Goal: Check status: Check status

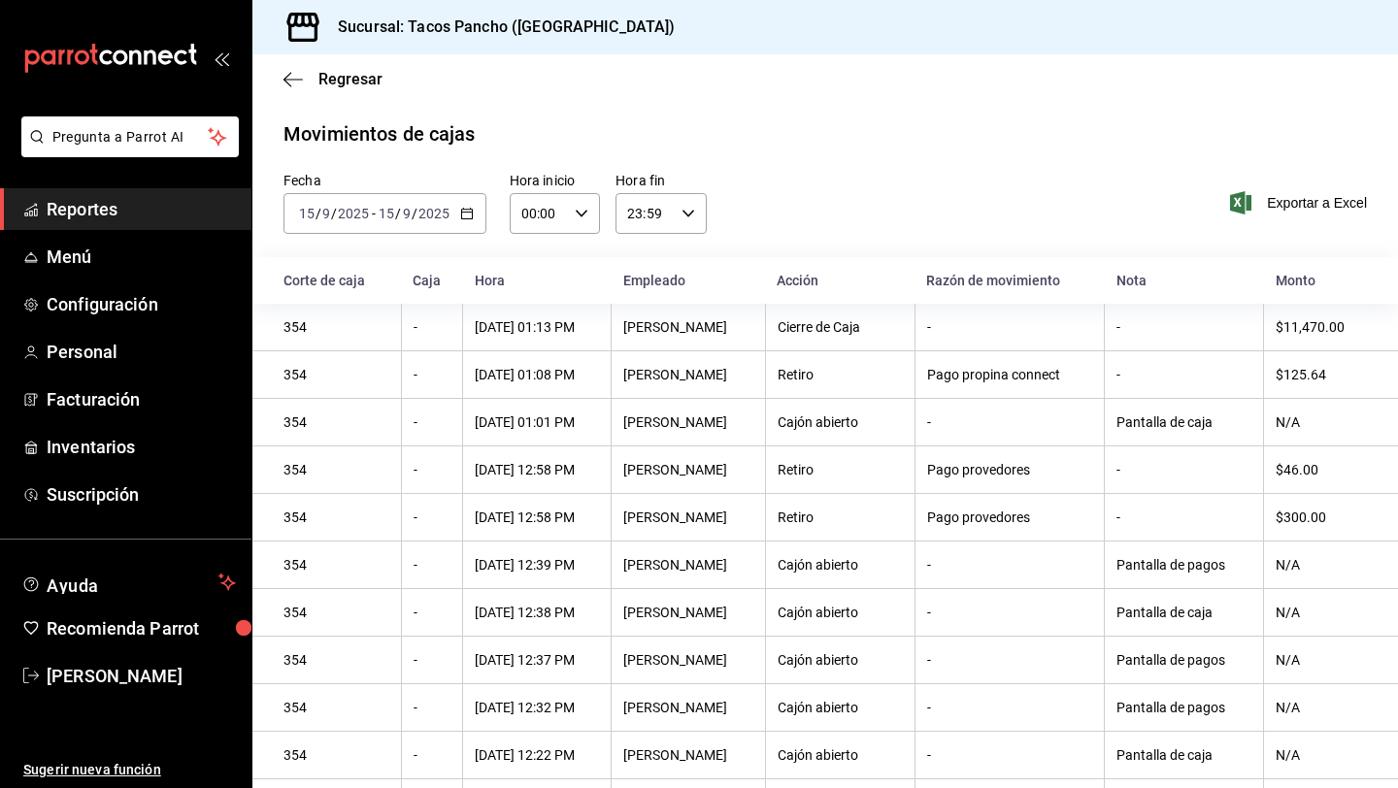
scroll to position [131, 0]
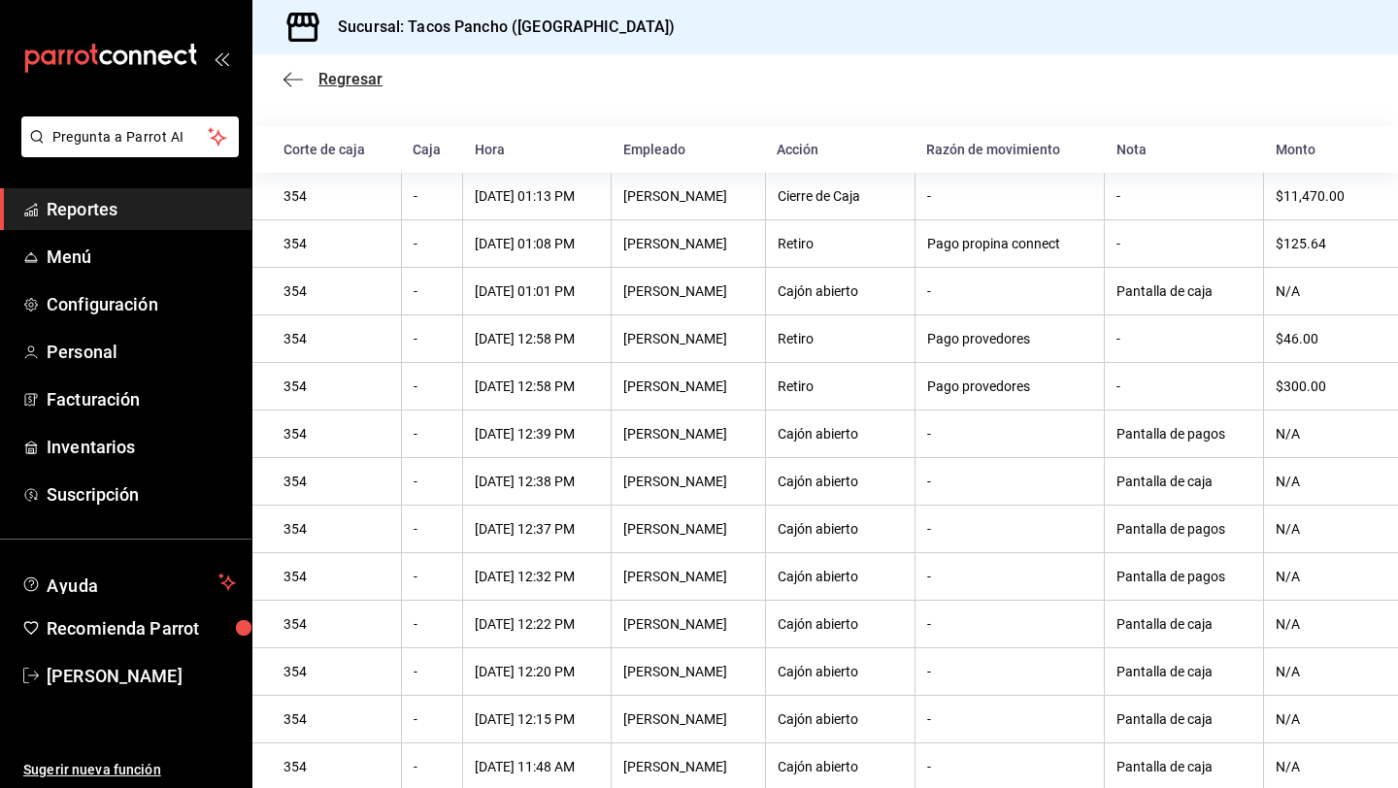
click at [327, 83] on span "Regresar" at bounding box center [350, 79] width 64 height 18
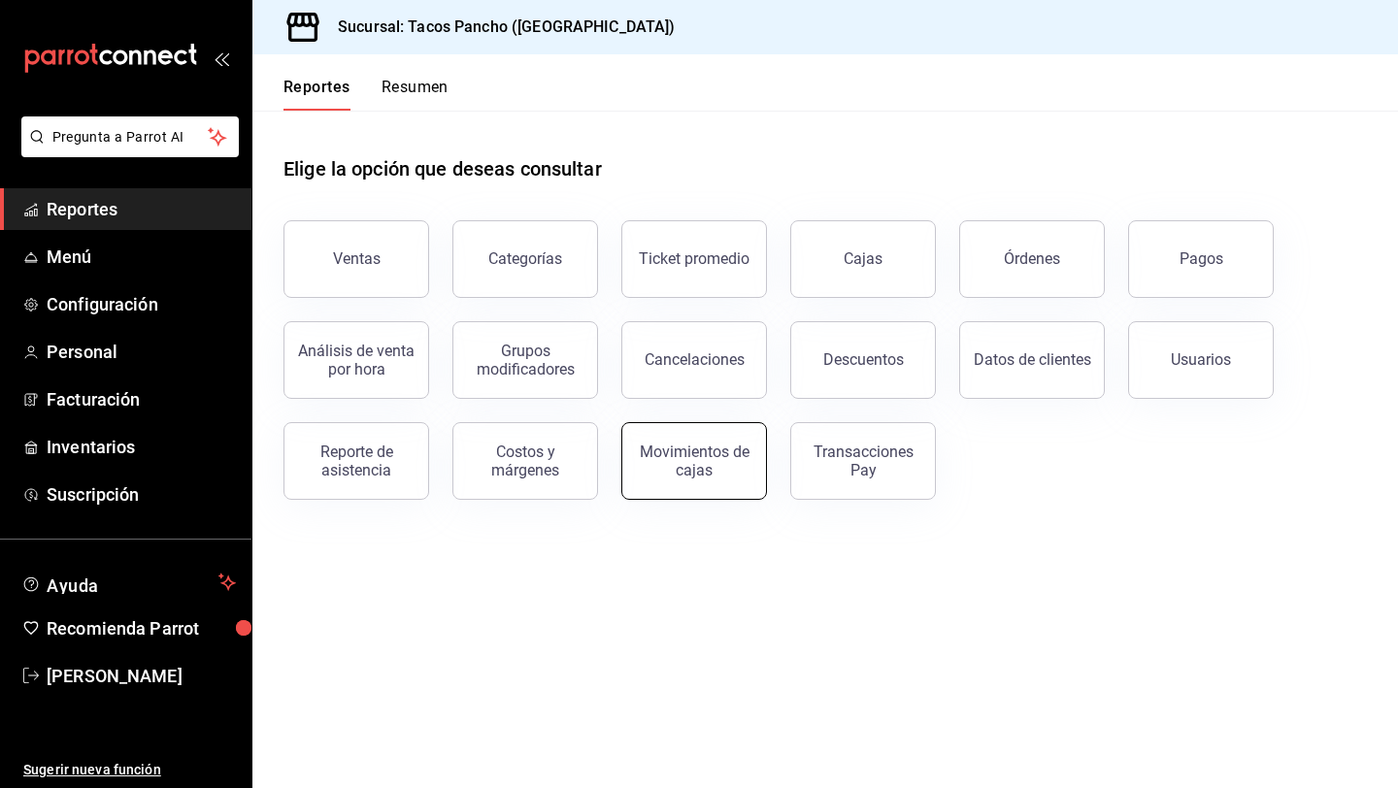
click at [734, 465] on div "Movimientos de cajas" at bounding box center [694, 461] width 120 height 37
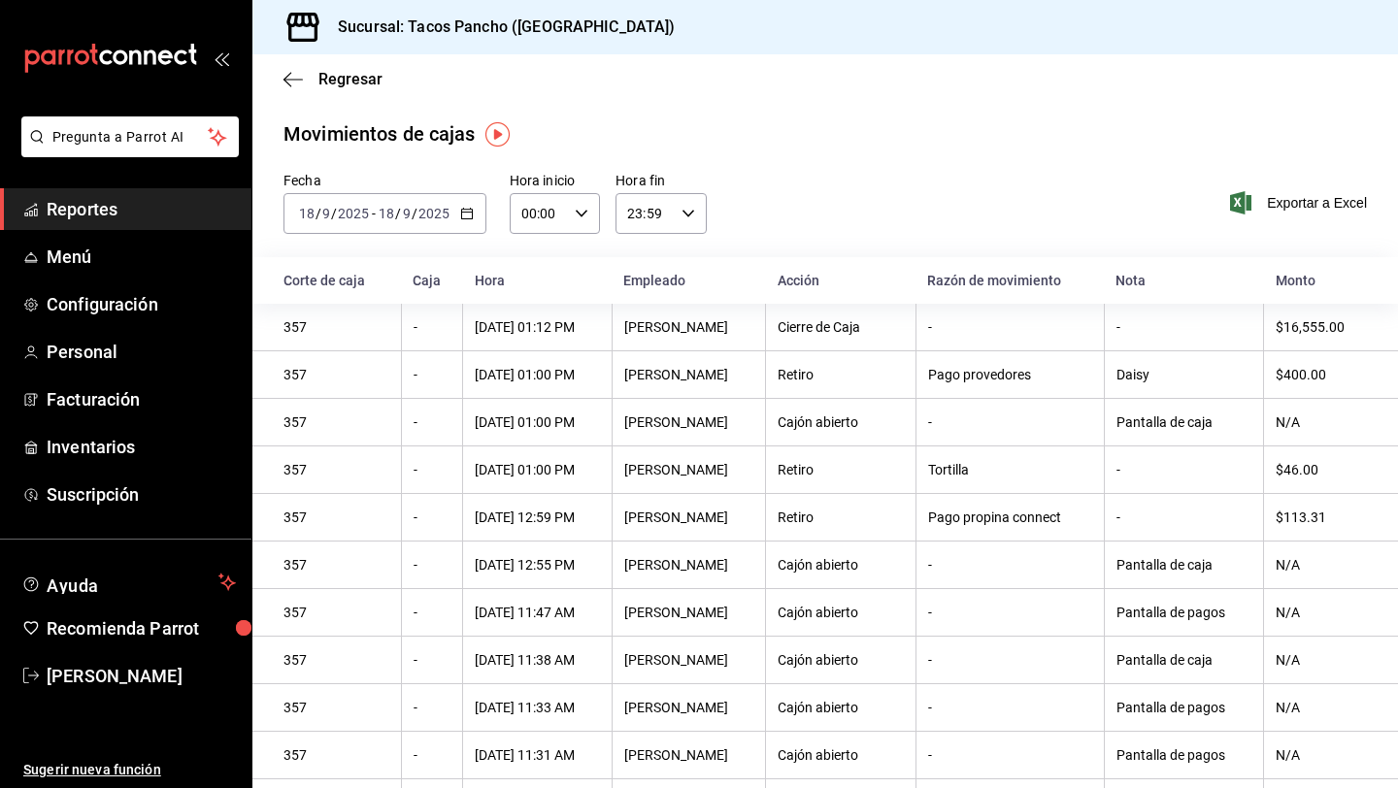
click at [419, 220] on input "2025" at bounding box center [433, 214] width 33 height 16
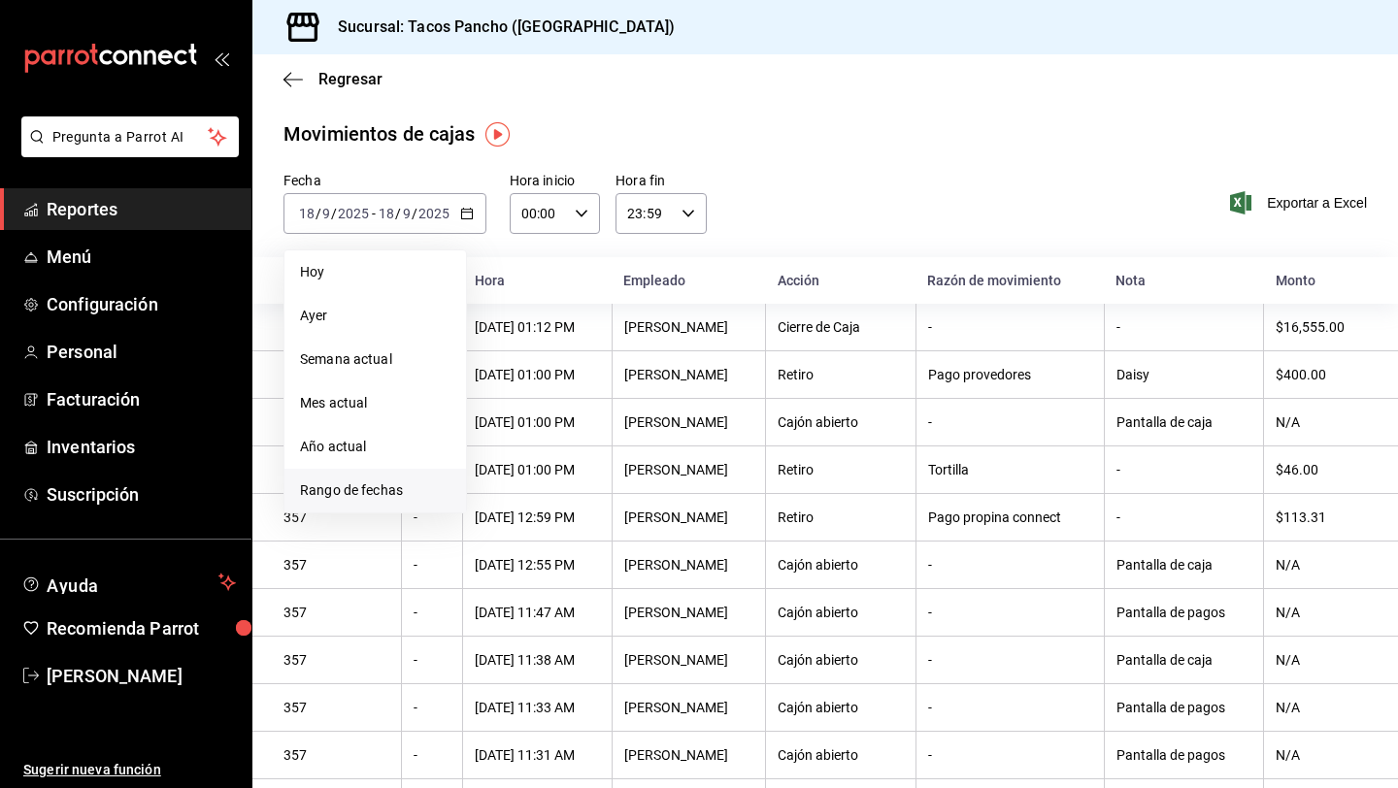
click at [414, 500] on span "Rango de fechas" at bounding box center [375, 490] width 150 height 20
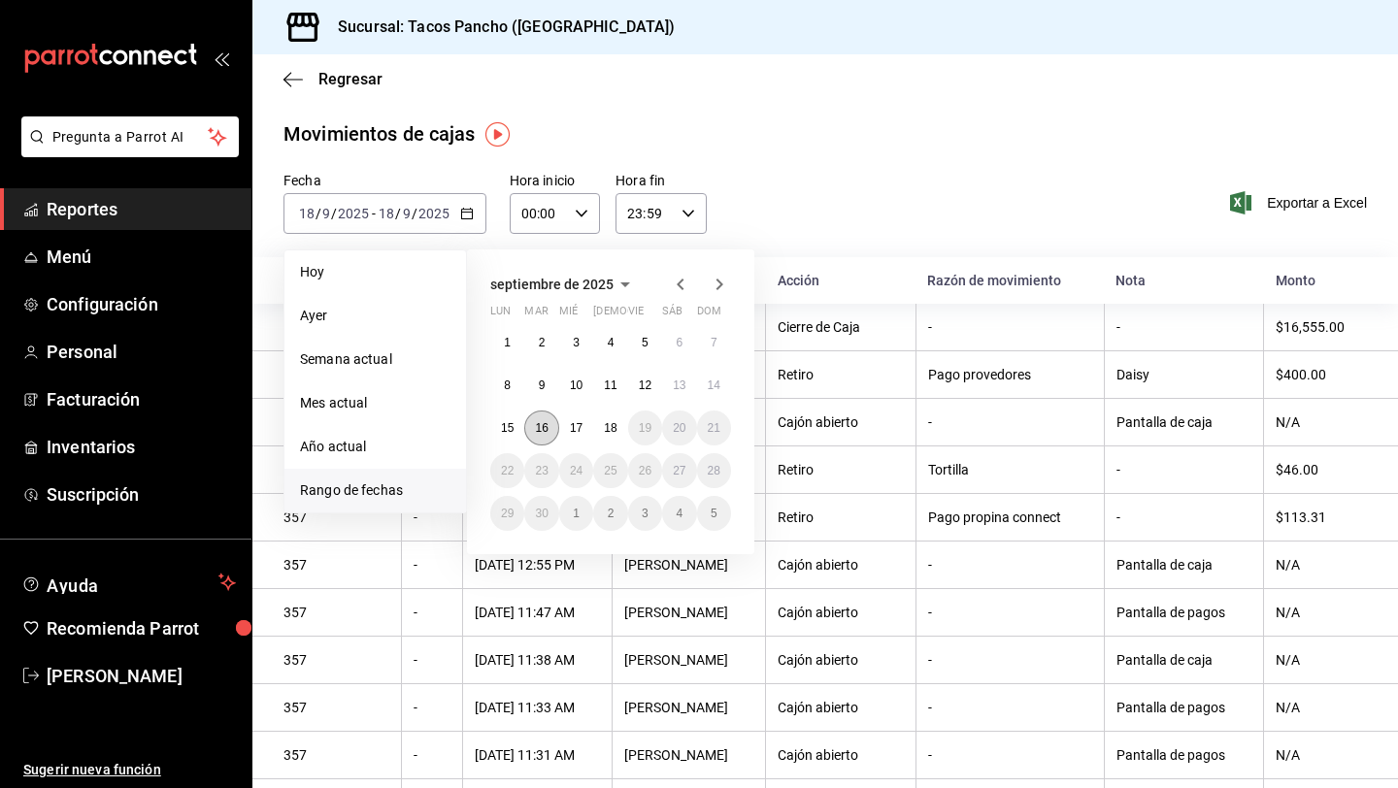
click at [544, 423] on abbr "16" at bounding box center [541, 428] width 13 height 14
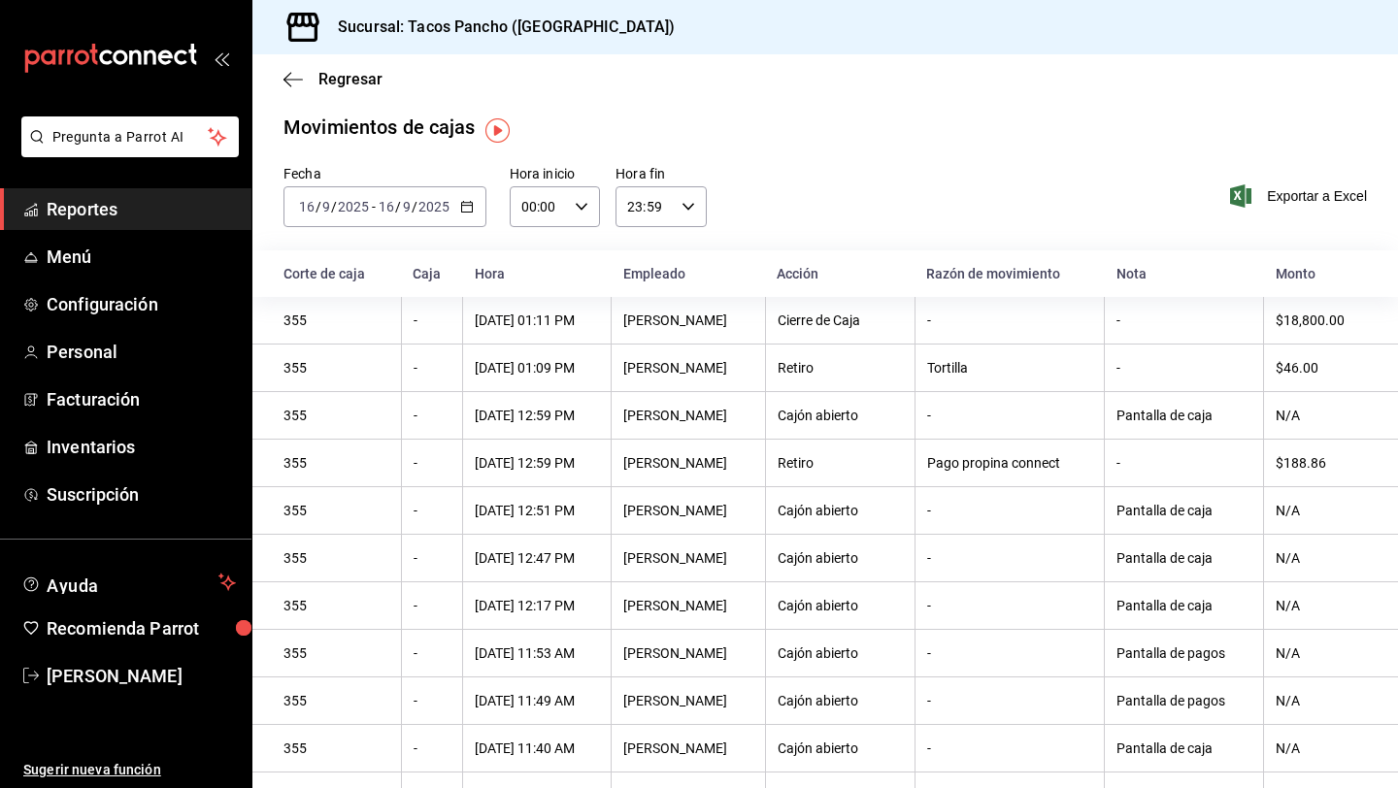
scroll to position [3, 0]
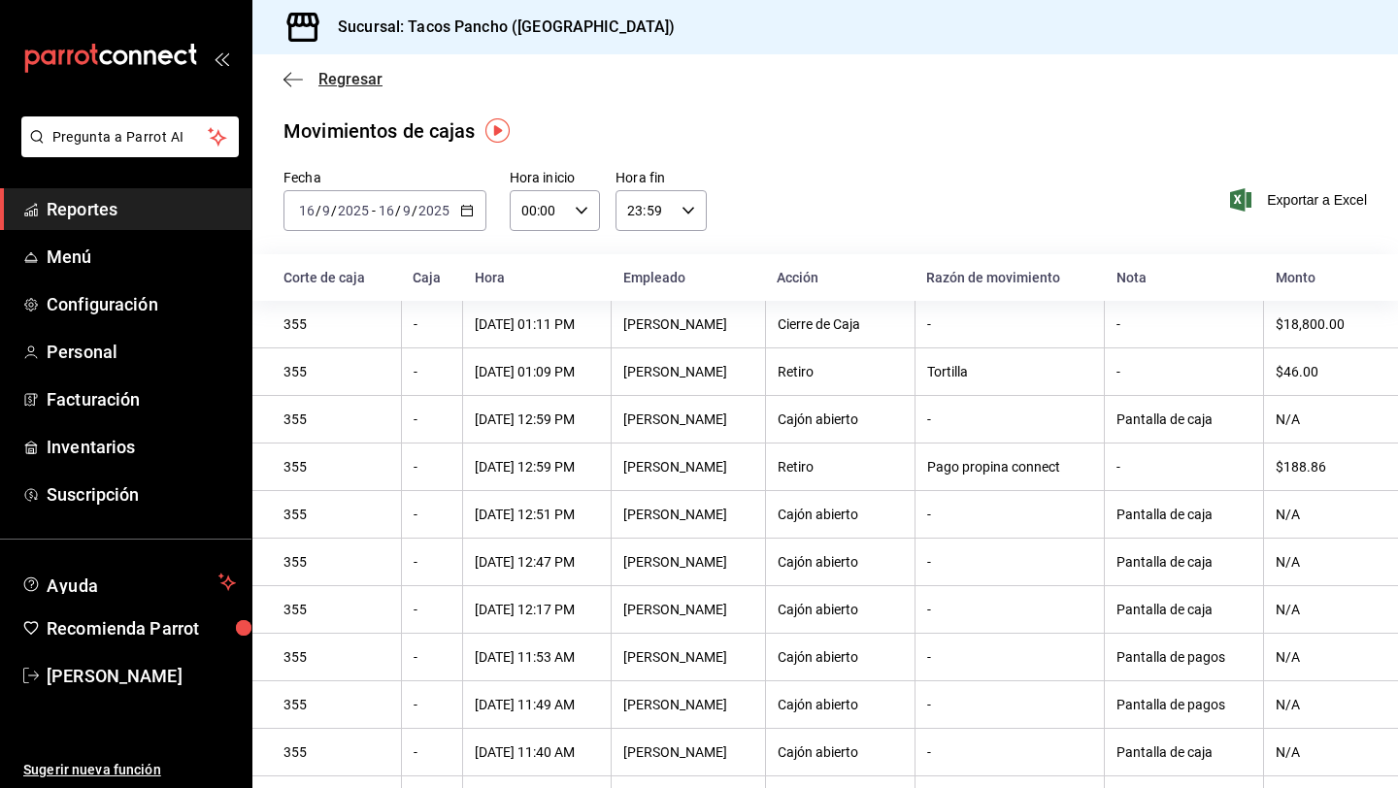
click at [324, 71] on span "Regresar" at bounding box center [350, 79] width 64 height 18
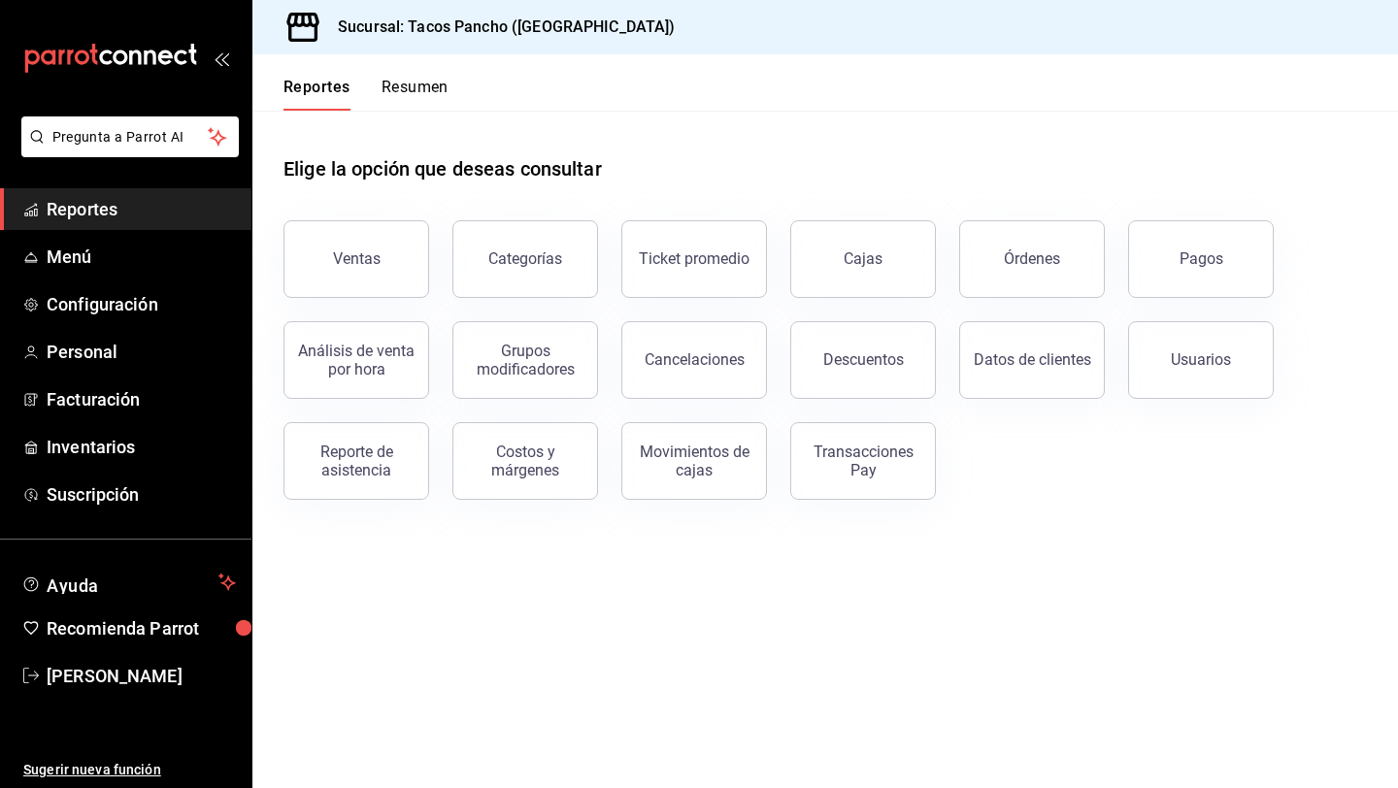
drag, startPoint x: 440, startPoint y: 128, endPoint x: 460, endPoint y: 142, distance: 24.5
click at [460, 142] on div "Elige la opción que deseas consultar" at bounding box center [824, 154] width 1083 height 86
click at [668, 479] on button "Movimientos de cajas" at bounding box center [694, 461] width 146 height 78
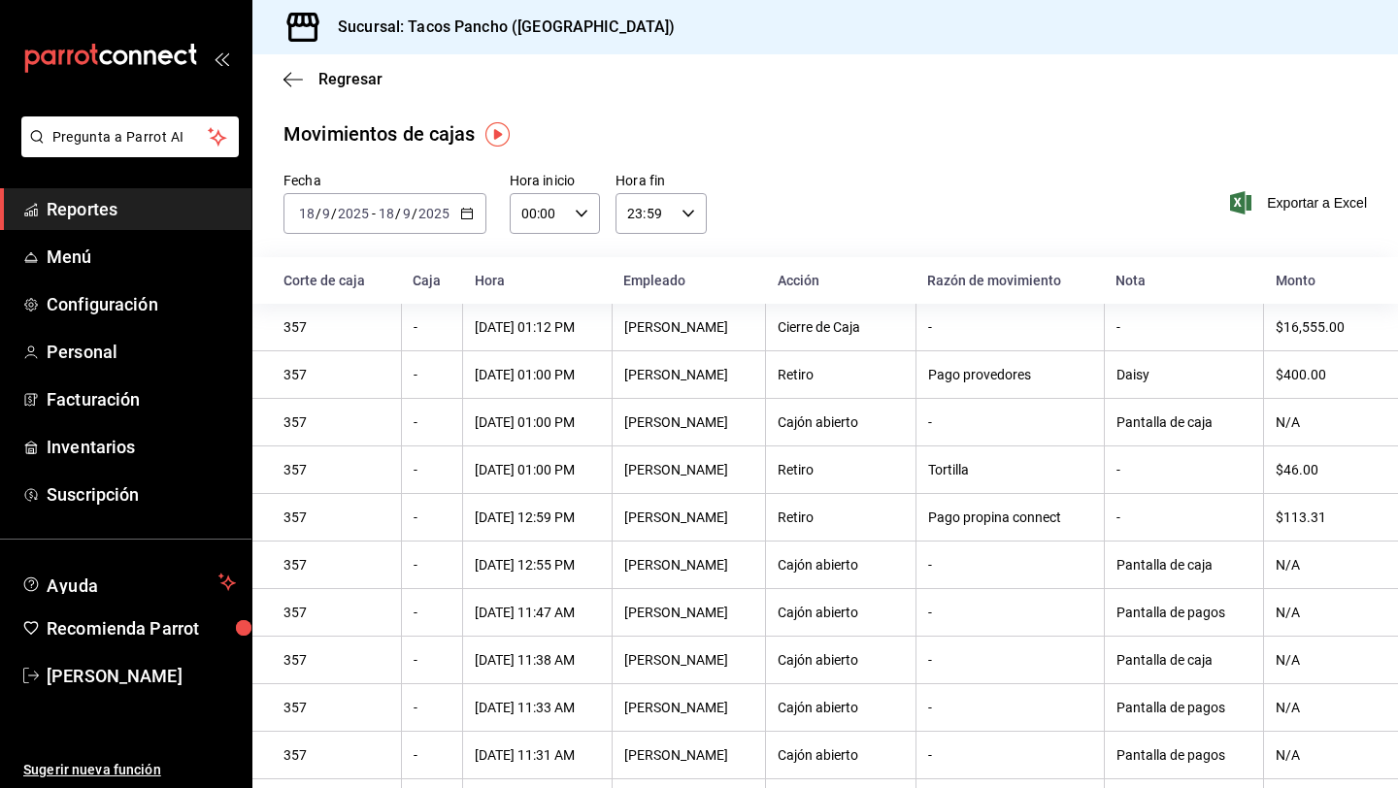
click at [428, 207] on input "2025" at bounding box center [433, 214] width 33 height 16
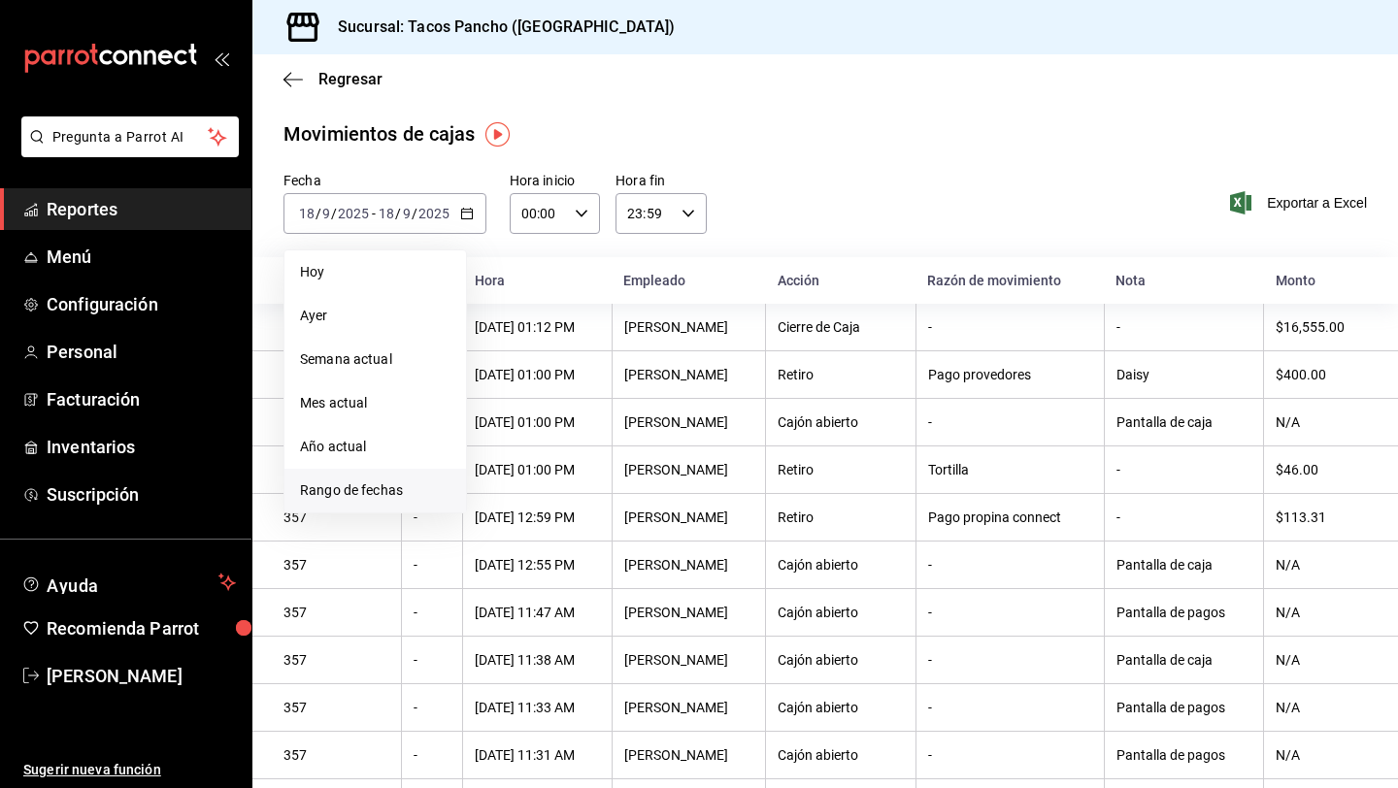
click at [424, 499] on span "Rango de fechas" at bounding box center [375, 490] width 150 height 20
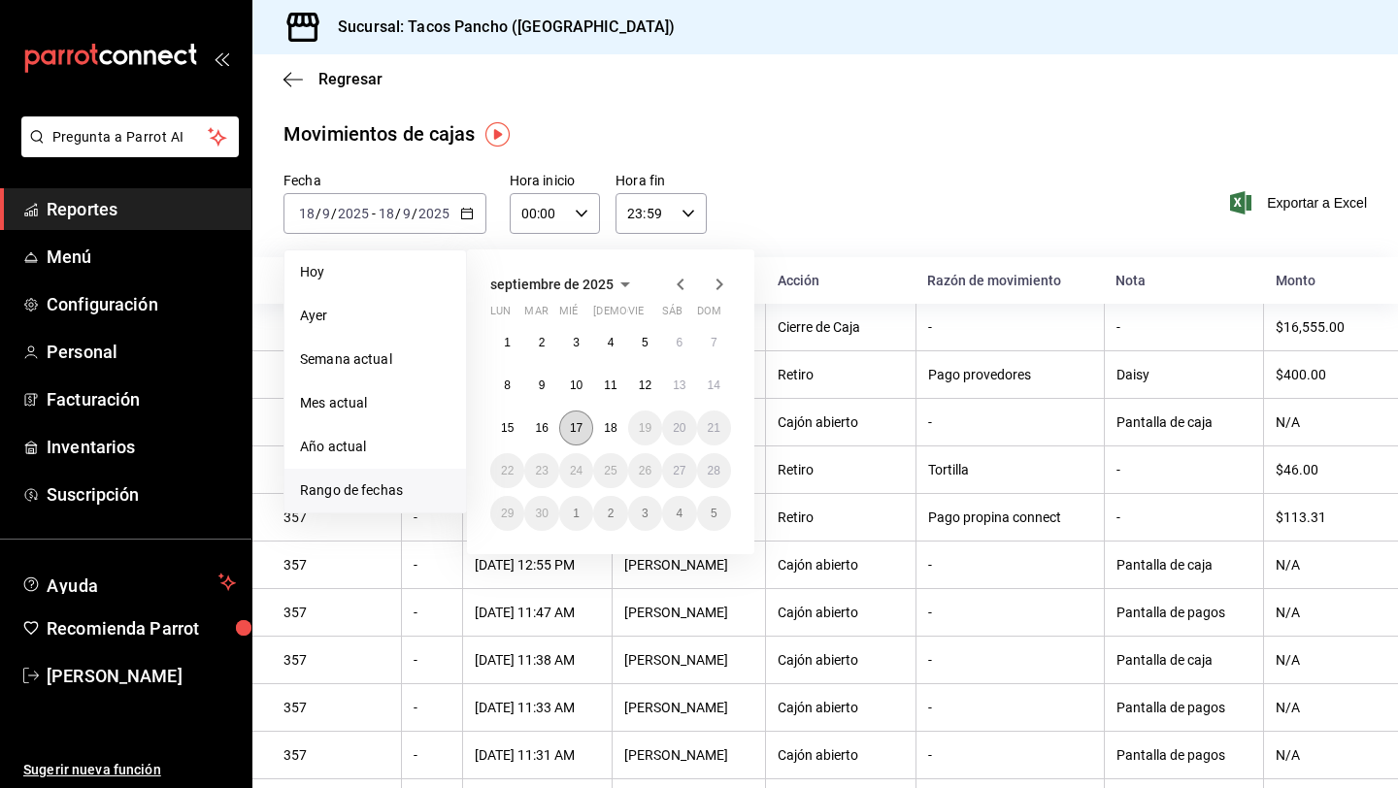
click at [584, 434] on button "17" at bounding box center [576, 428] width 34 height 35
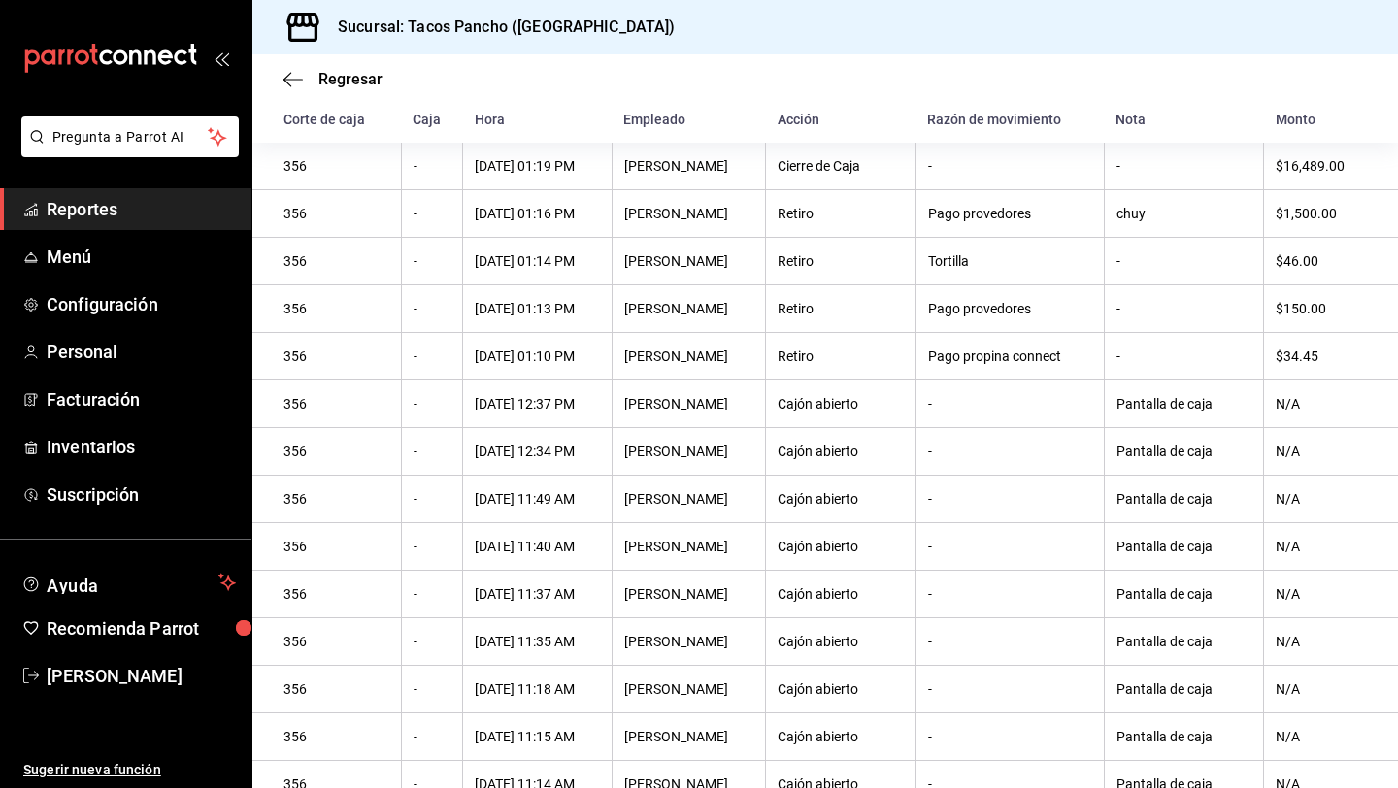
scroll to position [157, 0]
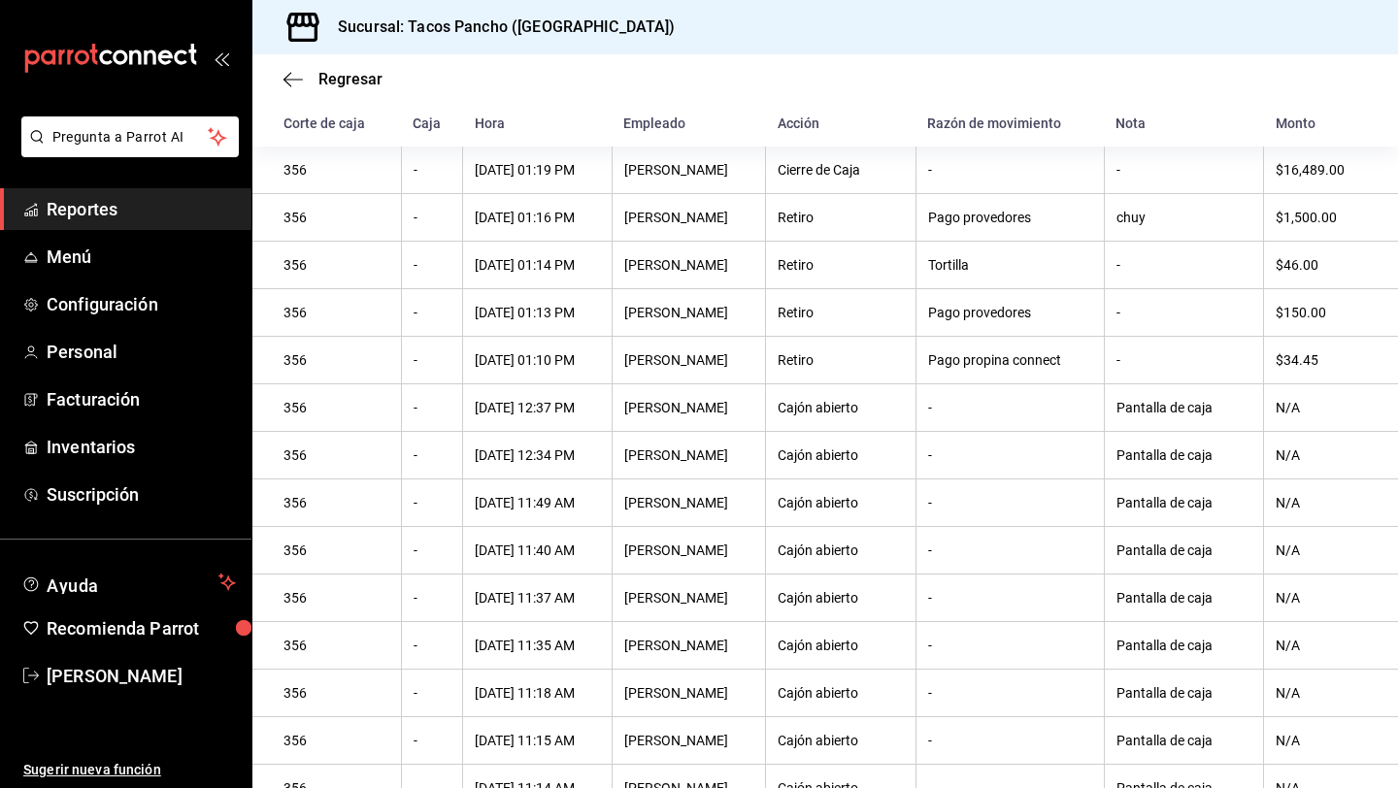
click at [584, 434] on th "[DATE] 12:34 PM" at bounding box center [537, 456] width 149 height 48
click at [321, 81] on span "Regresar" at bounding box center [350, 79] width 64 height 18
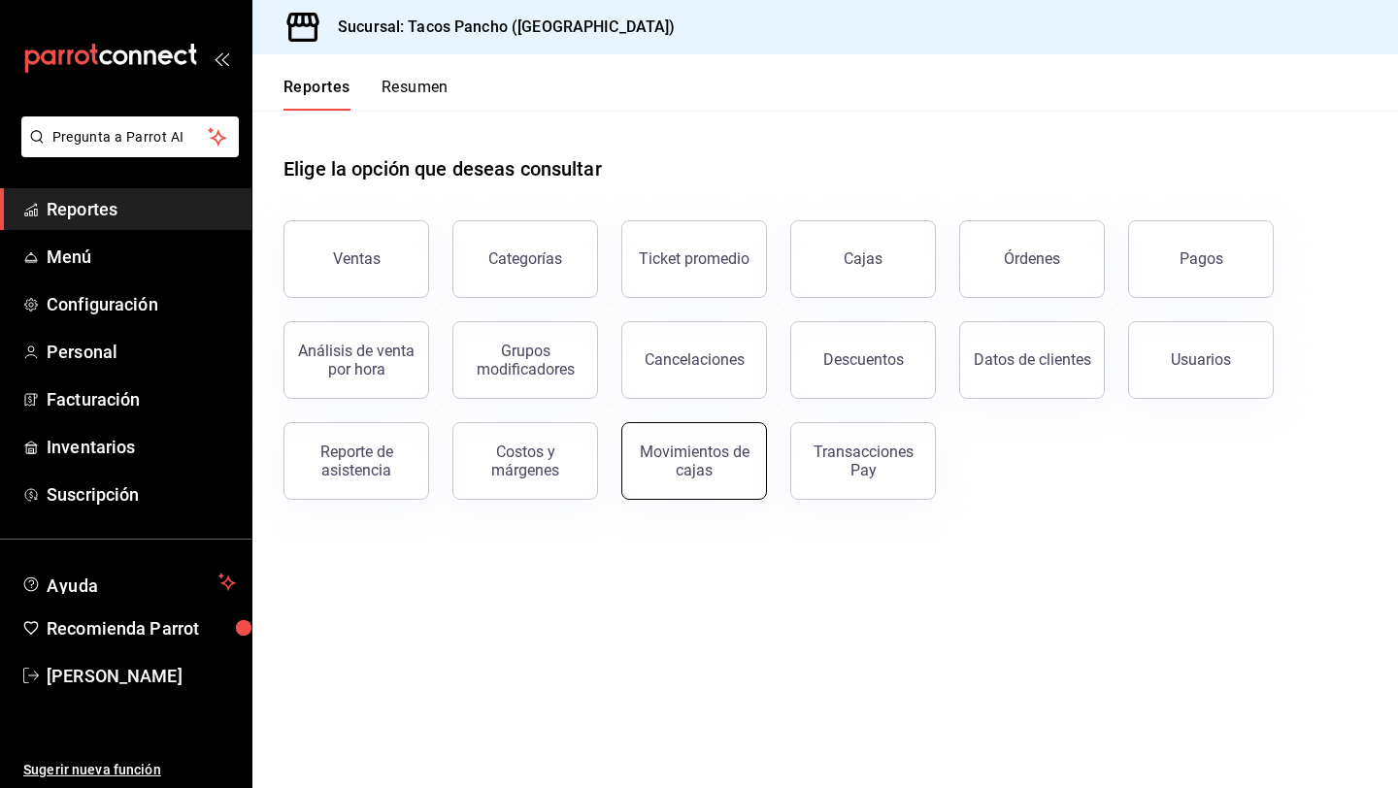
click at [645, 461] on div "Movimientos de cajas" at bounding box center [694, 461] width 120 height 37
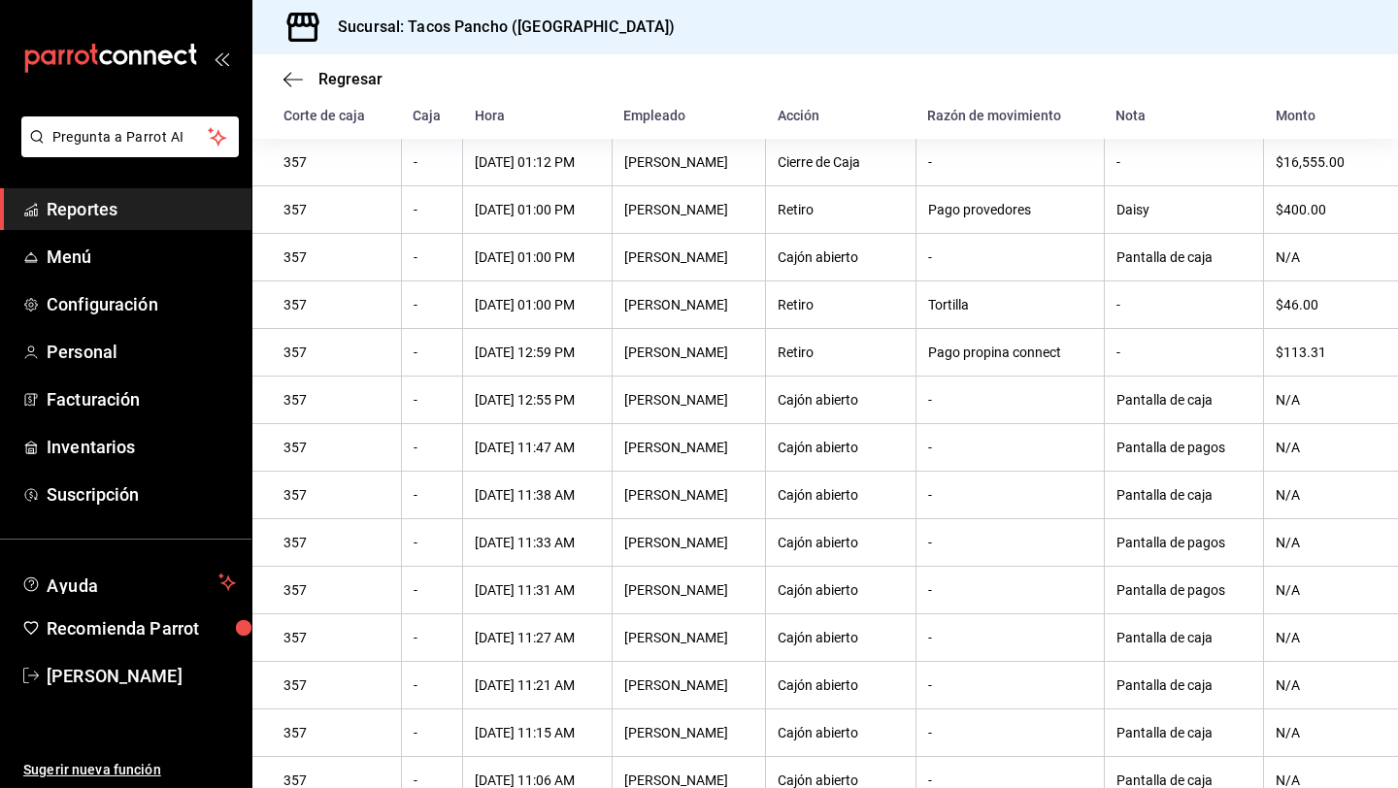
scroll to position [161, 0]
